Goal: Find specific page/section

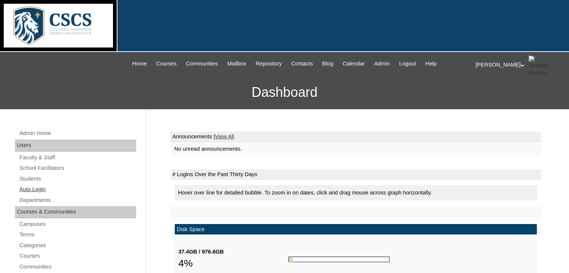
click at [34, 189] on link "Auto Login" at bounding box center [78, 189] width 118 height 9
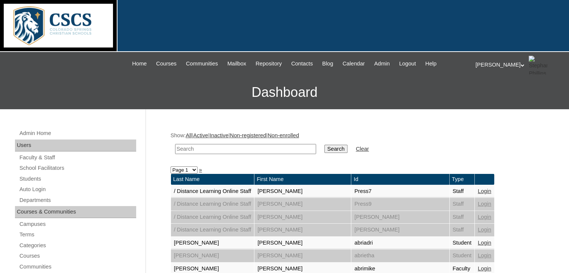
click at [185, 150] on input "text" at bounding box center [245, 149] width 141 height 10
type input "brody"
click at [325, 145] on input "Search" at bounding box center [336, 149] width 23 height 8
